Goal: Task Accomplishment & Management: Complete application form

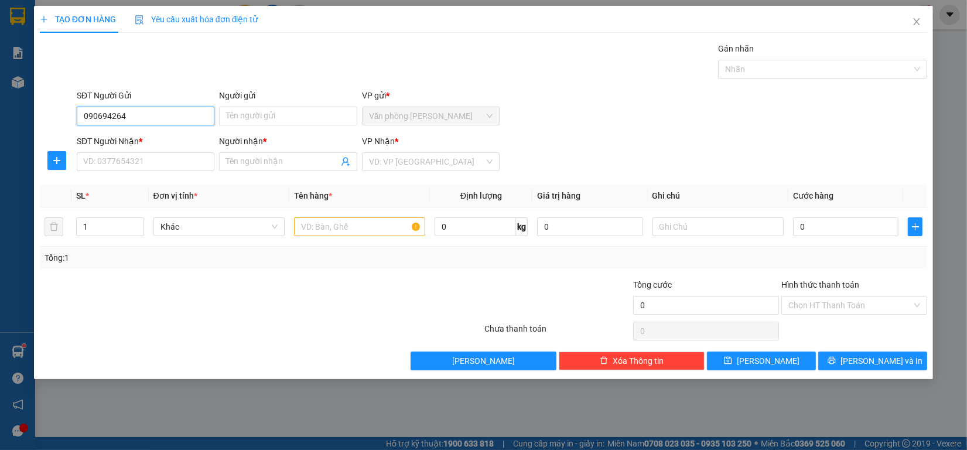
type input "0906942646"
click at [168, 132] on div "0906942646 - [GEOGRAPHIC_DATA]" at bounding box center [150, 140] width 146 height 19
type input "VIỆT QUANG"
type input "0865280829"
type input "[PERSON_NAME]"
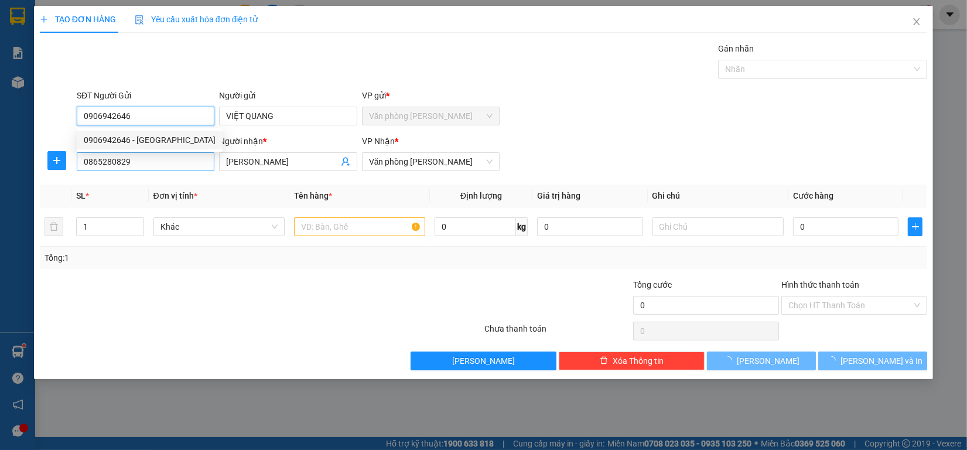
type input "0906942646"
type input "50.000"
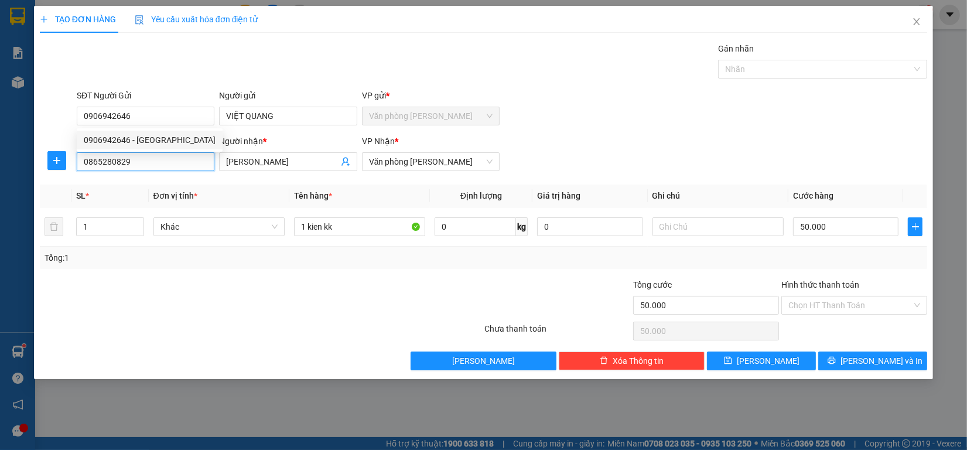
drag, startPoint x: 82, startPoint y: 155, endPoint x: 0, endPoint y: 130, distance: 85.8
click at [0, 130] on div "TẠO ĐƠN HÀNG Yêu cầu xuất hóa đơn điện tử Transit Pickup Surcharge Ids Transit …" at bounding box center [483, 225] width 967 height 450
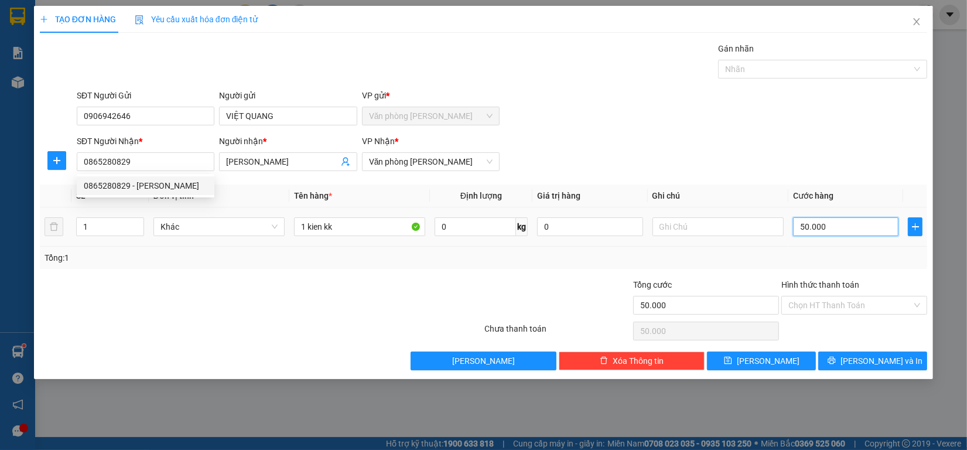
click at [862, 231] on input "50.000" at bounding box center [846, 226] width 106 height 19
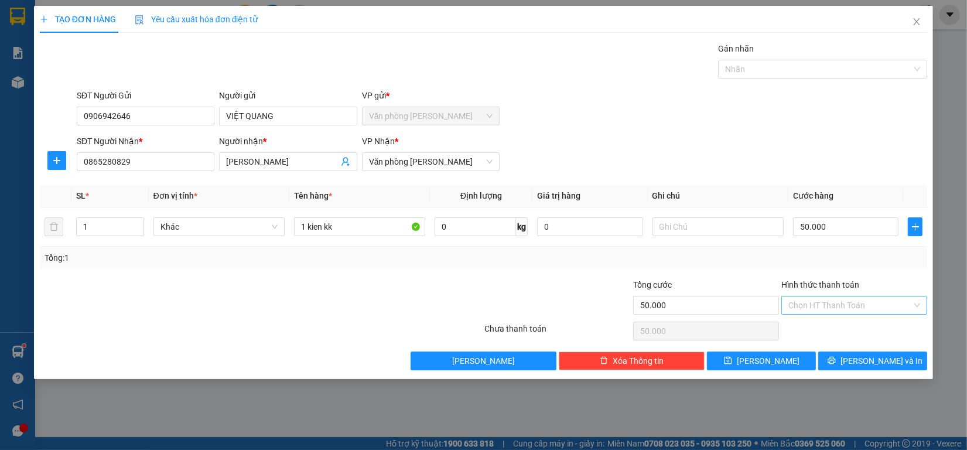
click at [861, 302] on input "Hình thức thanh toán" at bounding box center [851, 305] width 124 height 18
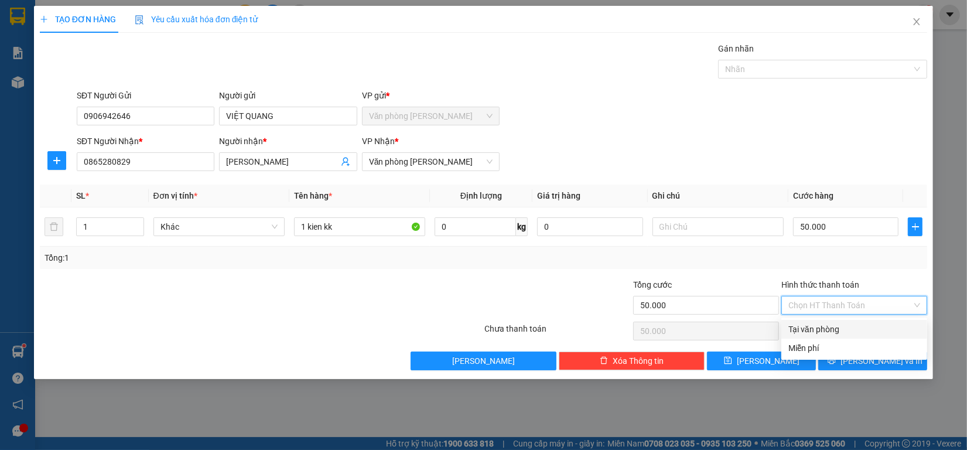
click at [828, 330] on div "Tại văn phòng" at bounding box center [855, 329] width 132 height 13
type input "0"
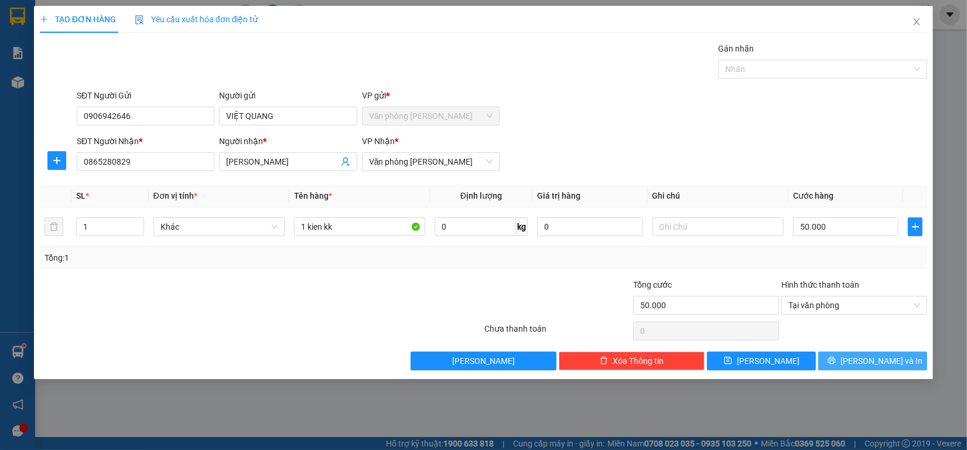
click at [862, 359] on button "[PERSON_NAME] và In" at bounding box center [872, 360] width 109 height 19
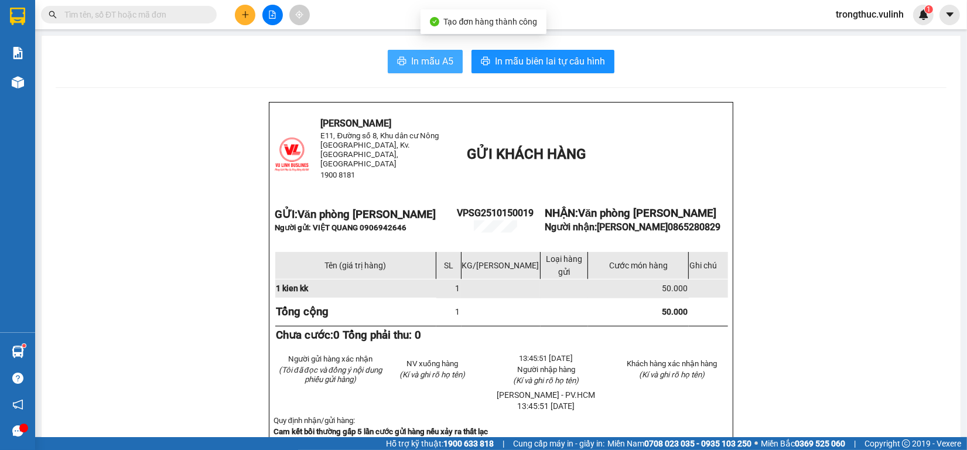
click at [431, 68] on span "In mẫu A5" at bounding box center [432, 61] width 42 height 15
click at [250, 15] on button at bounding box center [245, 15] width 21 height 21
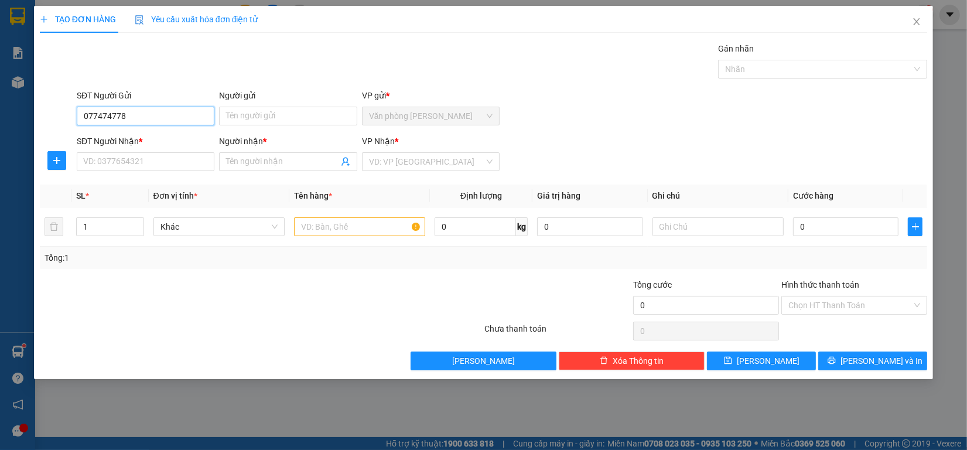
type input "0774747788"
click at [165, 136] on div "0774747788 - Tiến" at bounding box center [146, 140] width 124 height 13
type input "Tiến"
type input "0909101288"
type input "Đông"
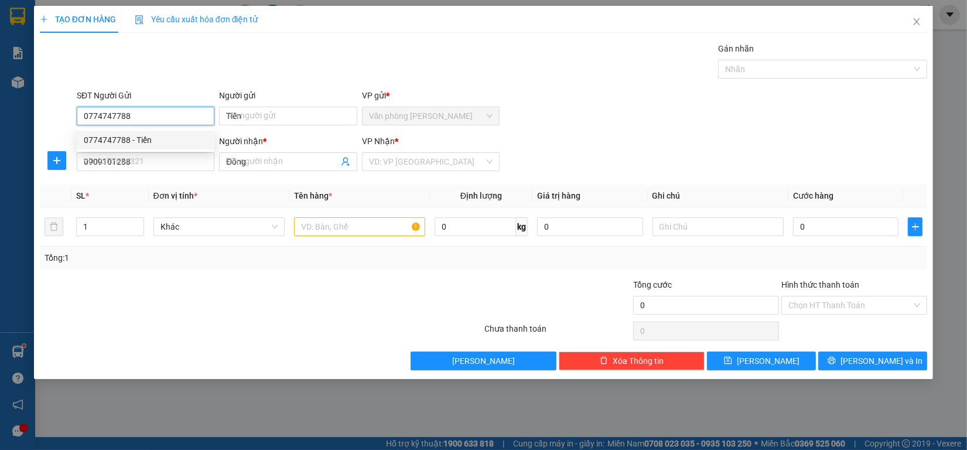
type input "60.000"
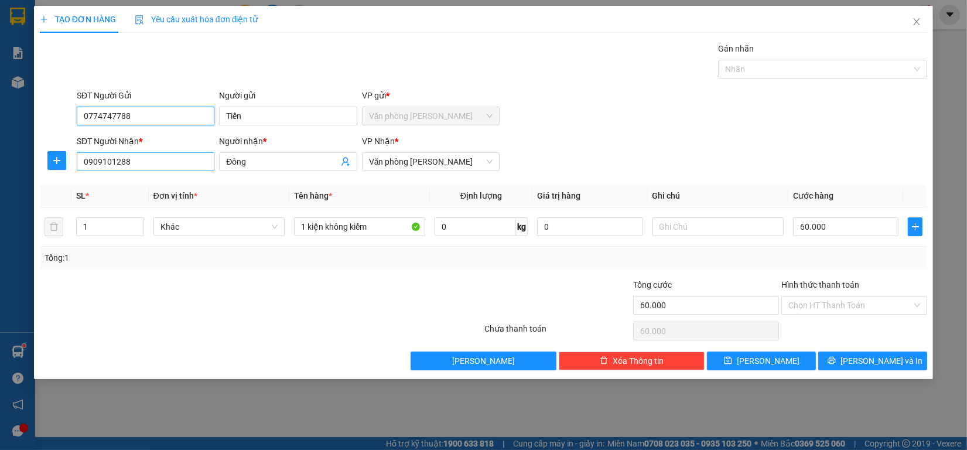
type input "0774747788"
drag, startPoint x: 172, startPoint y: 163, endPoint x: 0, endPoint y: 174, distance: 172.0
click at [0, 173] on div "TẠO ĐƠN HÀNG Yêu cầu xuất hóa đơn điện tử Transit Pickup Surcharge Ids Transit …" at bounding box center [483, 225] width 967 height 450
type input "0983834926"
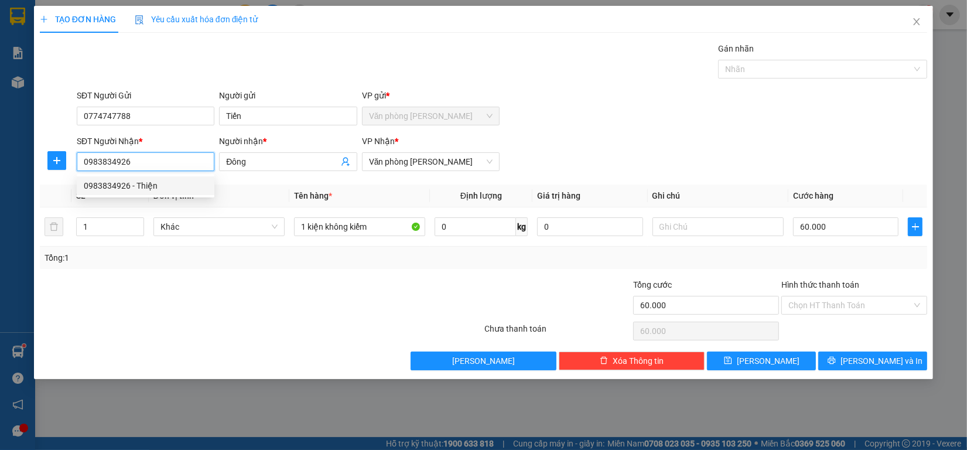
click at [162, 188] on div "0983834926 - Thiện" at bounding box center [146, 185] width 124 height 13
type input "Thiện"
type input "0983834926"
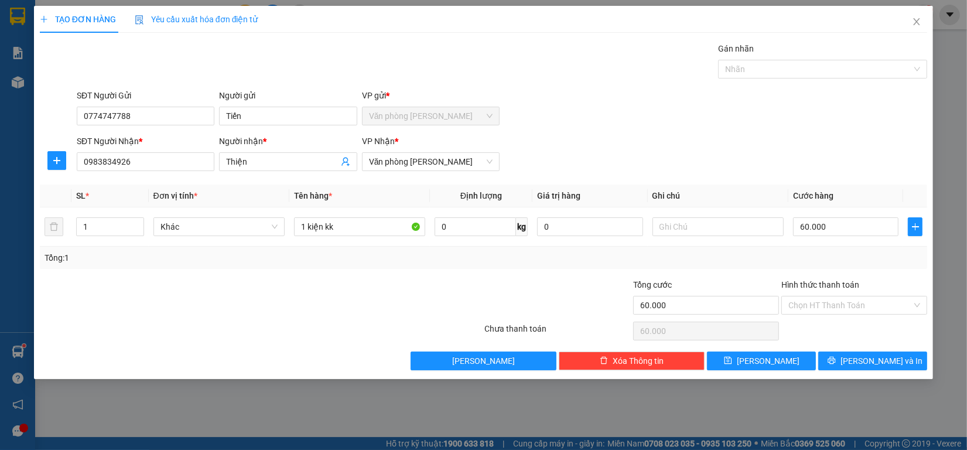
drag, startPoint x: 860, startPoint y: 329, endPoint x: 859, endPoint y: 335, distance: 6.5
click at [860, 332] on div "Chọn HT Thanh Toán" at bounding box center [854, 330] width 148 height 23
click at [856, 355] on button "[PERSON_NAME] và In" at bounding box center [872, 360] width 109 height 19
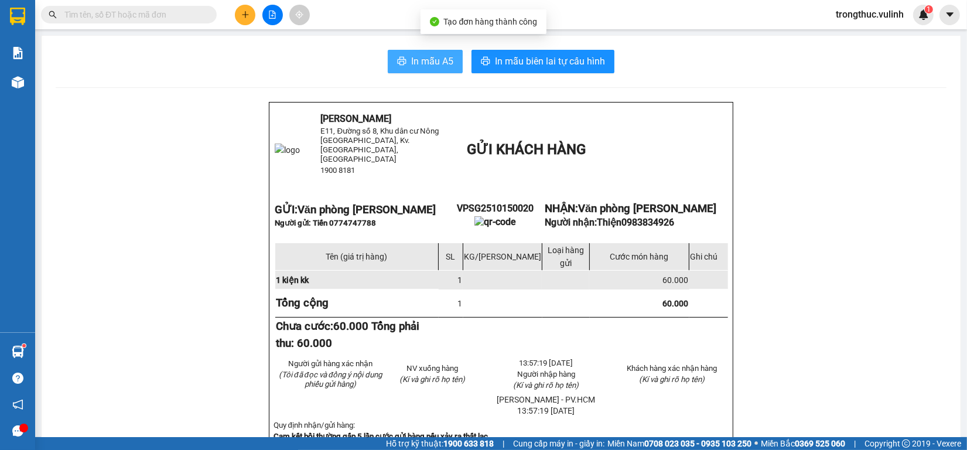
click at [413, 59] on span "In mẫu A5" at bounding box center [432, 61] width 42 height 15
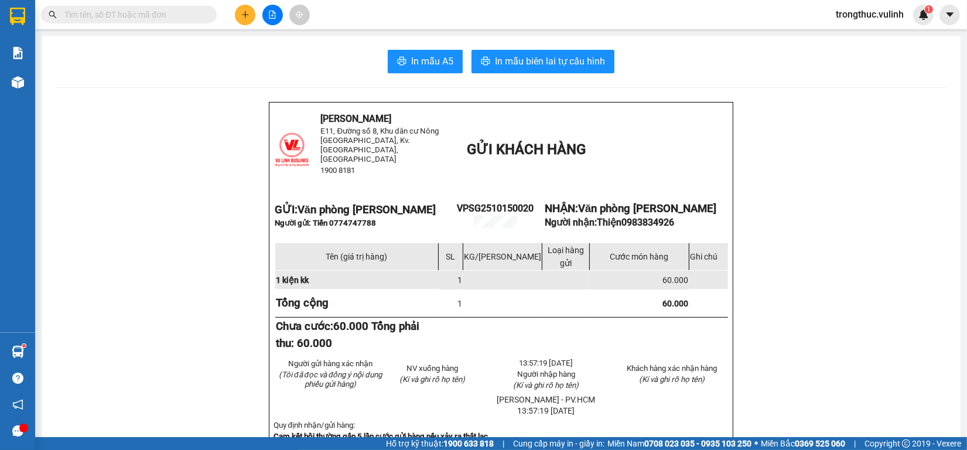
click at [241, 22] on button at bounding box center [245, 15] width 21 height 21
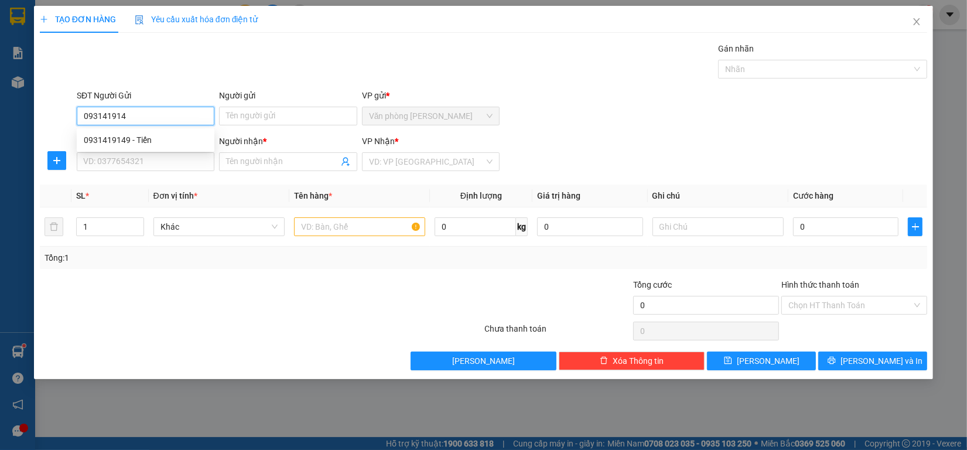
type input "0931419149"
click at [127, 131] on div "0931419149 - Tiến" at bounding box center [146, 140] width 138 height 19
type input "Tiến"
type input "0708634290"
type input "Huyền"
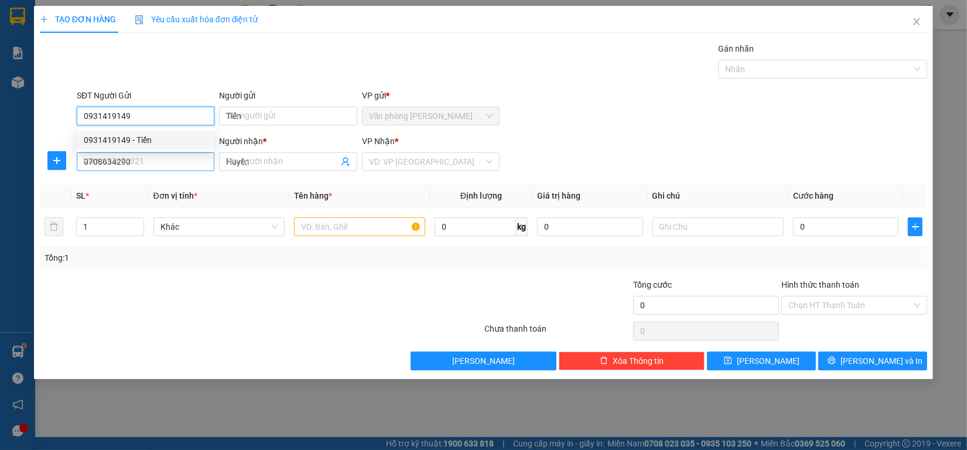
type input "60.000"
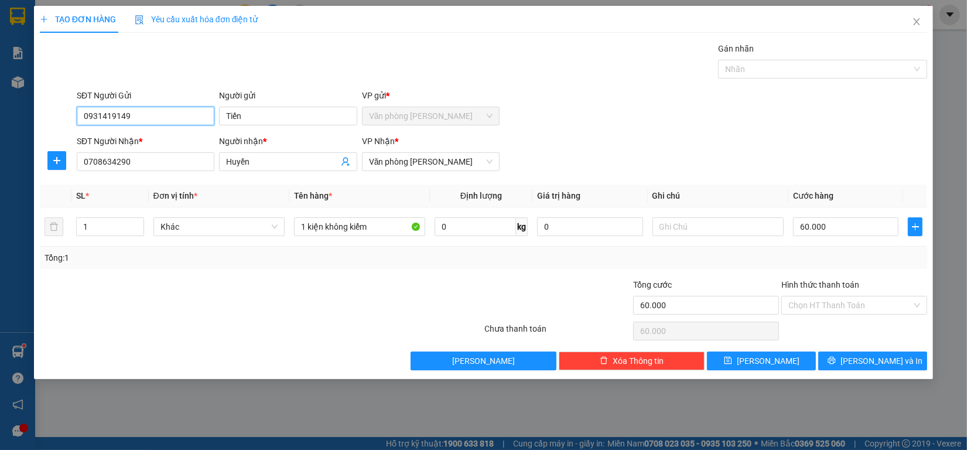
type input "0931419149"
click at [852, 244] on div "SL * Đơn vị tính * Tên hàng * Định lượng Giá trị hàng Ghi chú Cước hàng 1 Khác …" at bounding box center [484, 227] width 888 height 84
click at [848, 238] on div "60.000" at bounding box center [846, 226] width 106 height 23
click at [849, 235] on input "60.000" at bounding box center [846, 226] width 106 height 19
type input "8"
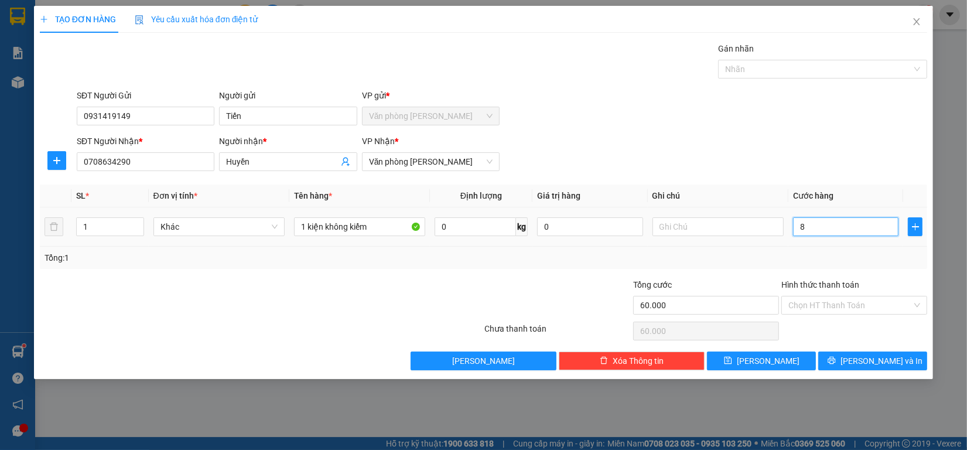
type input "8"
type input "80"
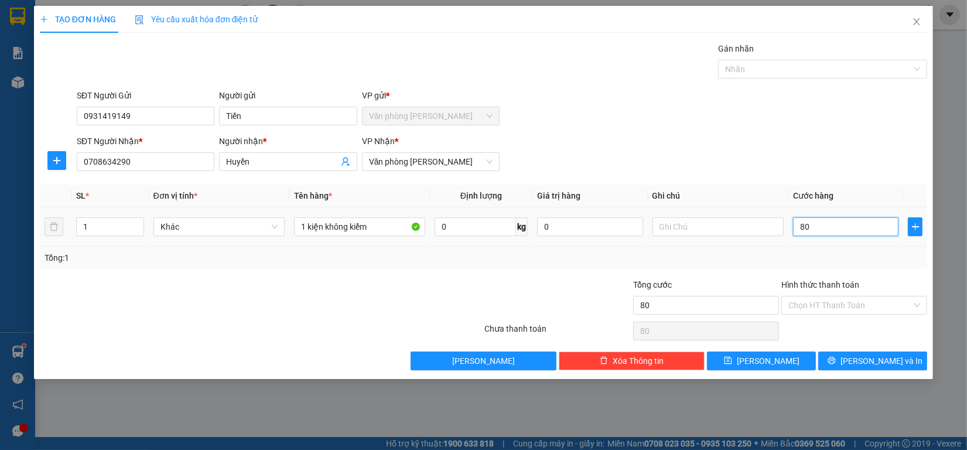
type input "800"
type input "8.000"
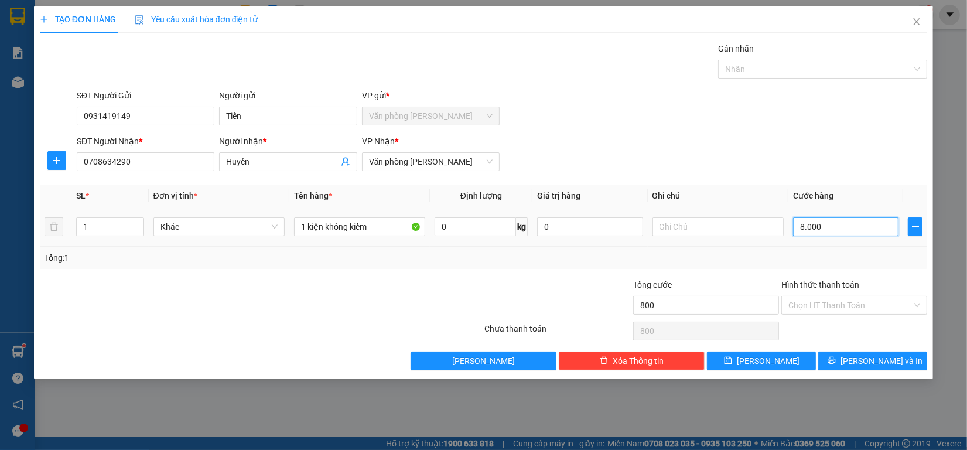
type input "8.000"
type input "80.000"
click at [858, 337] on div "Chọn HT Thanh Toán" at bounding box center [854, 330] width 148 height 23
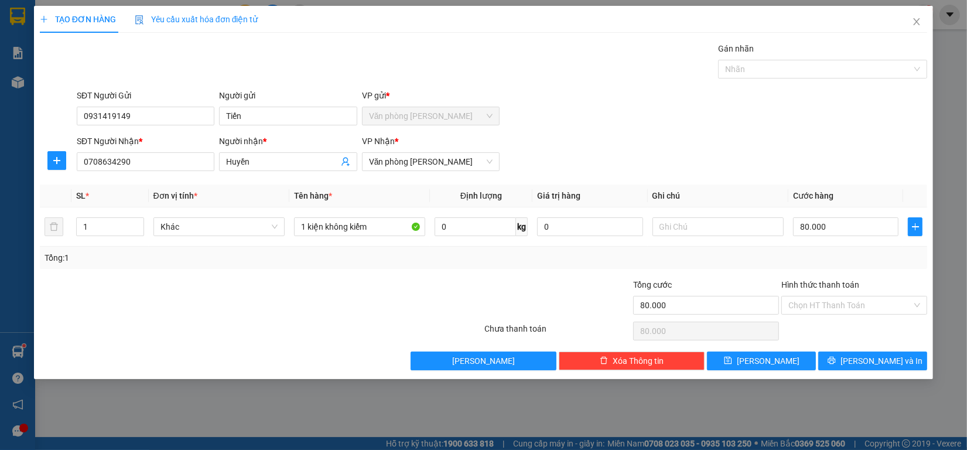
click at [865, 344] on div "Transit Pickup Surcharge Ids Transit Deliver Surcharge Ids Transit Deliver Surc…" at bounding box center [484, 206] width 888 height 328
click at [869, 356] on button "[PERSON_NAME] và In" at bounding box center [872, 360] width 109 height 19
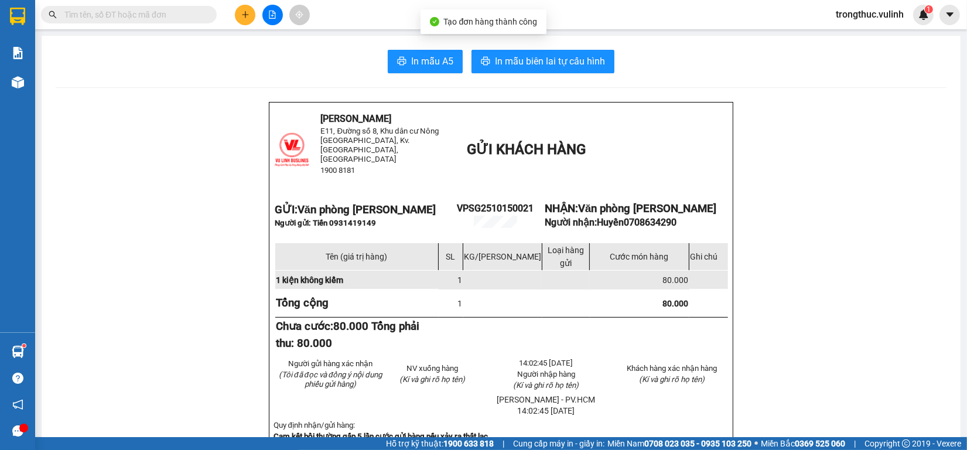
click at [428, 56] on span "In mẫu A5" at bounding box center [432, 61] width 42 height 15
click at [247, 16] on icon "plus" at bounding box center [245, 15] width 8 height 8
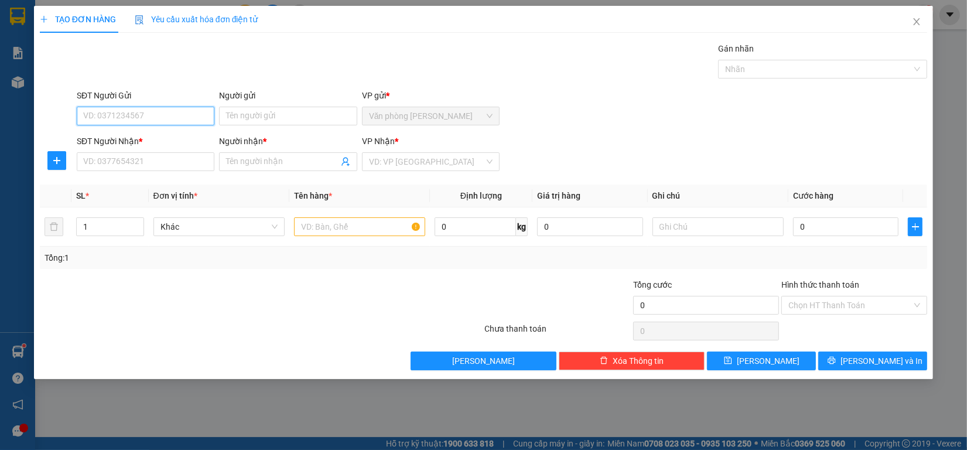
click at [129, 115] on input "SĐT Người Gửi" at bounding box center [146, 116] width 138 height 19
type input "0939567756"
click at [268, 107] on input "Người gửi" at bounding box center [288, 116] width 138 height 19
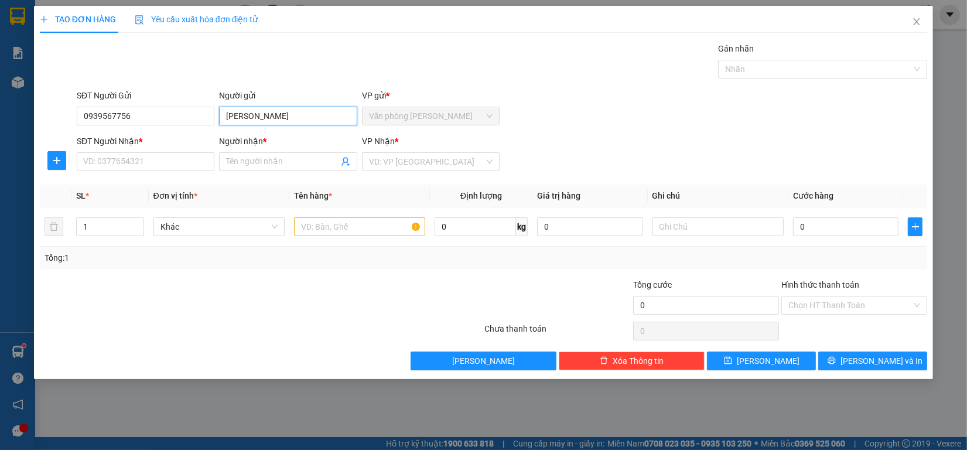
drag, startPoint x: 289, startPoint y: 118, endPoint x: 25, endPoint y: 107, distance: 264.5
click at [25, 107] on div "TẠO ĐƠN HÀNG Yêu cầu xuất hóa đơn điện tử Transit Pickup Surcharge Ids Transit …" at bounding box center [483, 225] width 967 height 450
type input "[PERSON_NAME]"
click at [247, 162] on input "Người nhận *" at bounding box center [282, 161] width 112 height 13
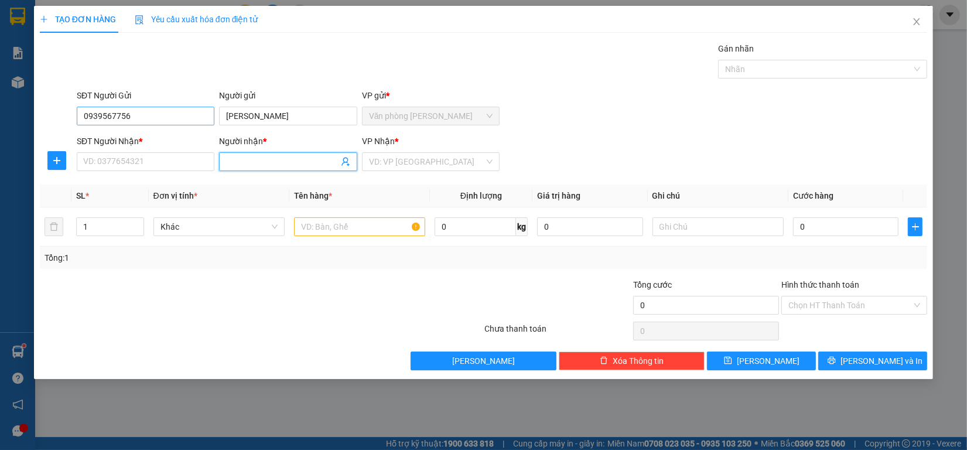
paste input "[PERSON_NAME]"
type input "[PERSON_NAME]"
drag, startPoint x: 173, startPoint y: 113, endPoint x: 0, endPoint y: 110, distance: 172.8
click at [0, 110] on div "TẠO ĐƠN HÀNG Yêu cầu xuất hóa đơn điện tử Transit Pickup Surcharge Ids Transit …" at bounding box center [483, 225] width 967 height 450
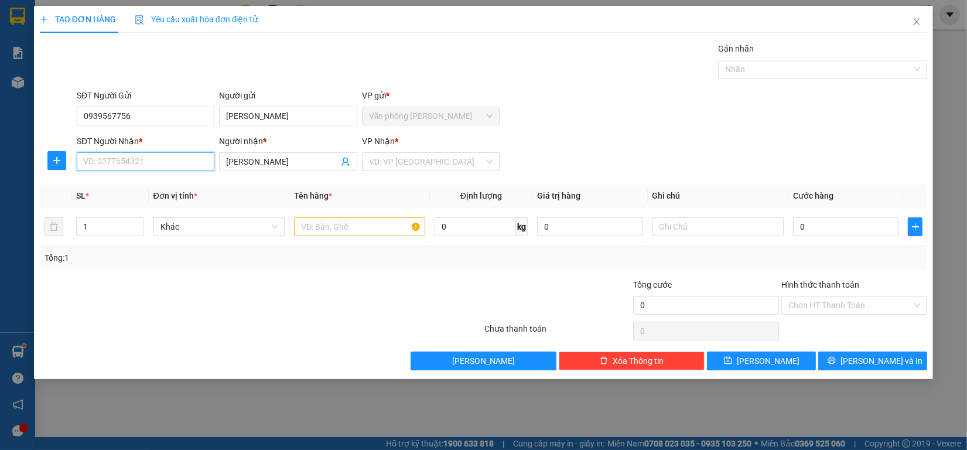
click at [120, 154] on input "SĐT Người Nhận *" at bounding box center [146, 161] width 138 height 19
paste input "0939567756"
type input "0939567756"
click at [438, 160] on input "search" at bounding box center [426, 162] width 115 height 18
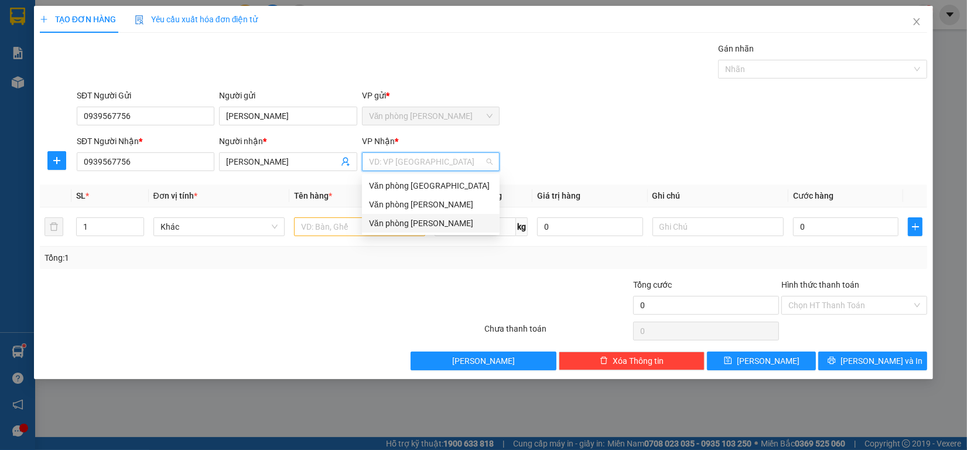
click at [405, 223] on div "Văn phòng [PERSON_NAME]" at bounding box center [431, 223] width 124 height 13
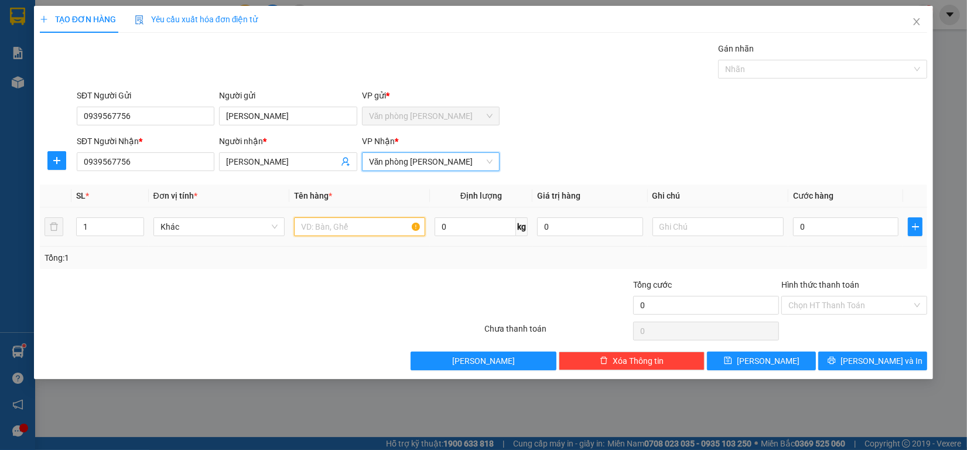
click at [326, 232] on input "text" at bounding box center [359, 226] width 131 height 19
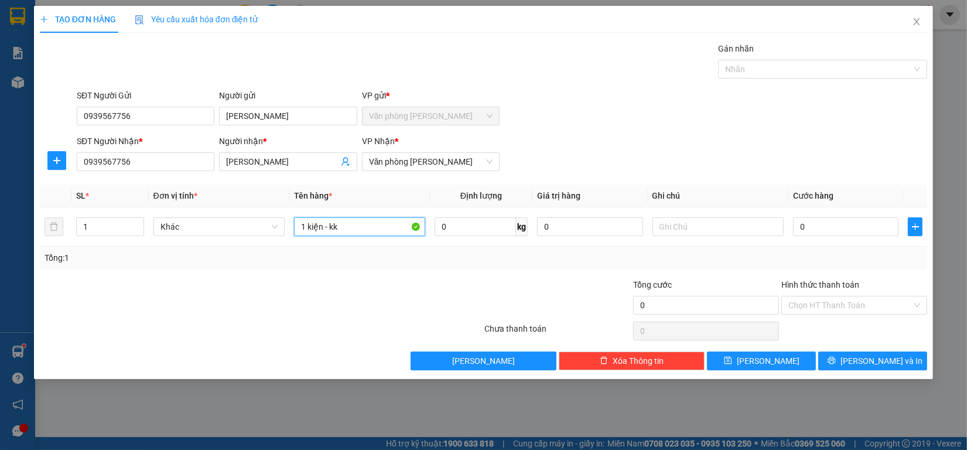
type input "1 kiện - kk"
click at [919, 19] on icon "close" at bounding box center [917, 21] width 6 height 7
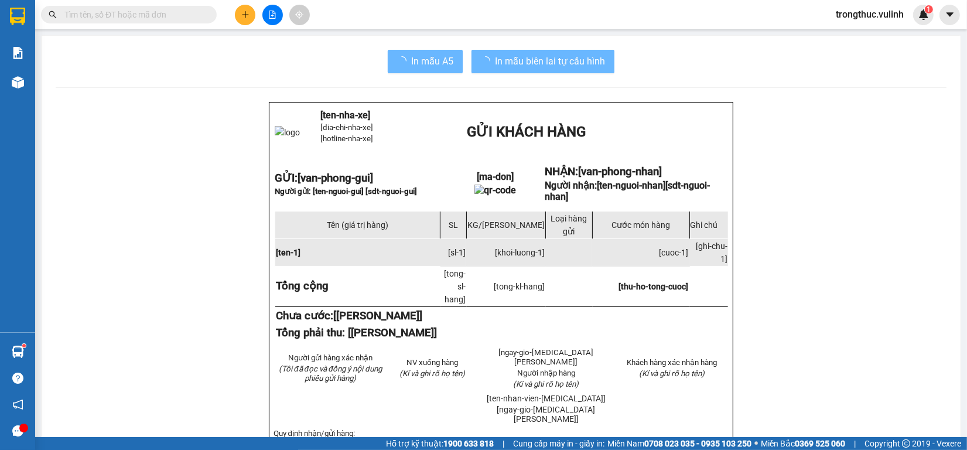
click at [238, 13] on button at bounding box center [245, 15] width 21 height 21
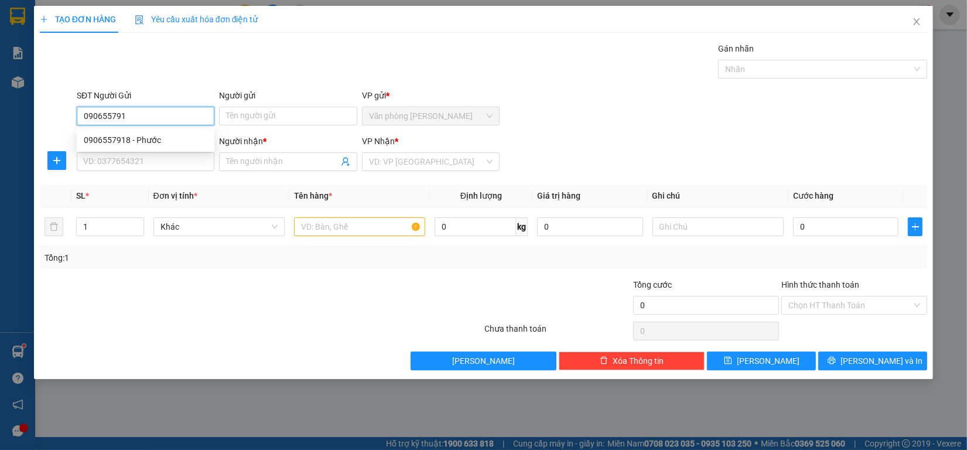
type input "0906557918"
click at [183, 135] on div "0906557918 - Phước" at bounding box center [146, 140] width 124 height 13
type input "Phước"
type input "0917433585"
type input "Nhã"
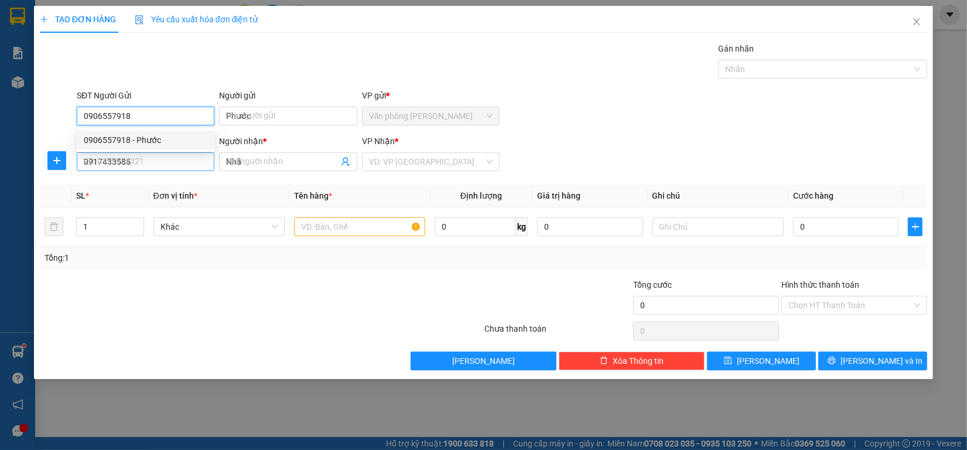
type input "40.000"
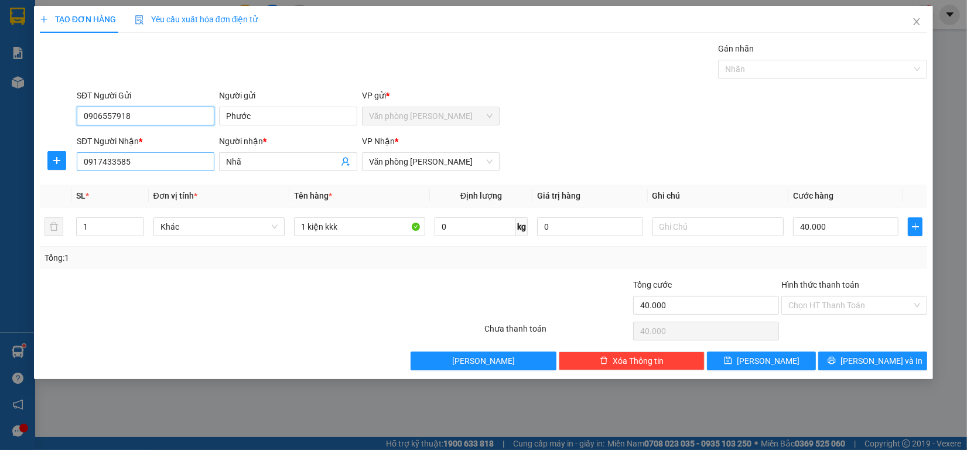
type input "0906557918"
drag, startPoint x: 176, startPoint y: 161, endPoint x: 0, endPoint y: 159, distance: 176.3
click at [0, 159] on div "TẠO ĐƠN HÀNG Yêu cầu xuất hóa đơn điện tử Transit Pickup Surcharge Ids Transit …" at bounding box center [483, 225] width 967 height 450
click at [888, 350] on div "Transit Pickup Surcharge Ids Transit Deliver Surcharge Ids Transit Deliver Surc…" at bounding box center [484, 206] width 888 height 328
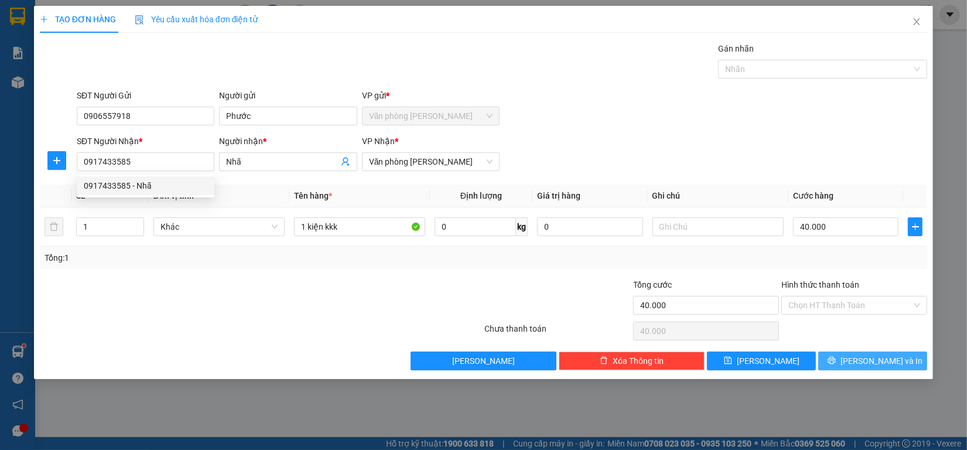
click at [883, 355] on span "[PERSON_NAME] và In" at bounding box center [882, 360] width 82 height 13
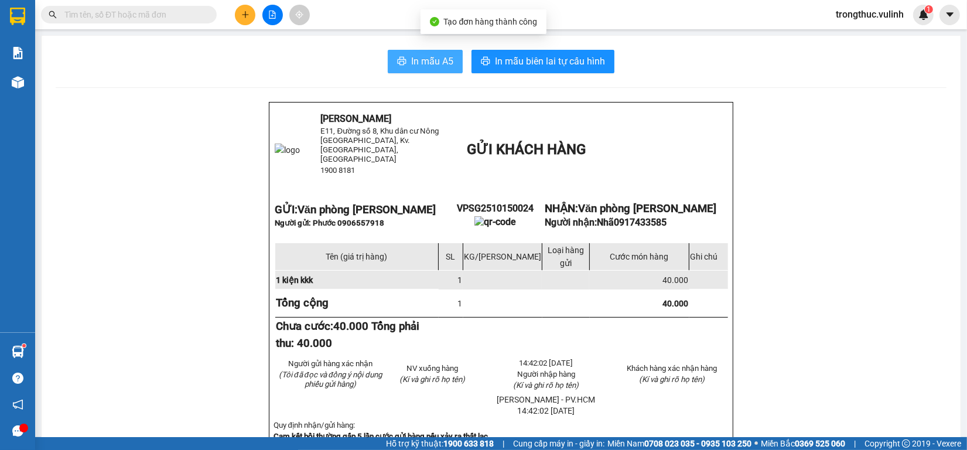
click at [444, 64] on span "In mẫu A5" at bounding box center [432, 61] width 42 height 15
